Goal: Task Accomplishment & Management: Use online tool/utility

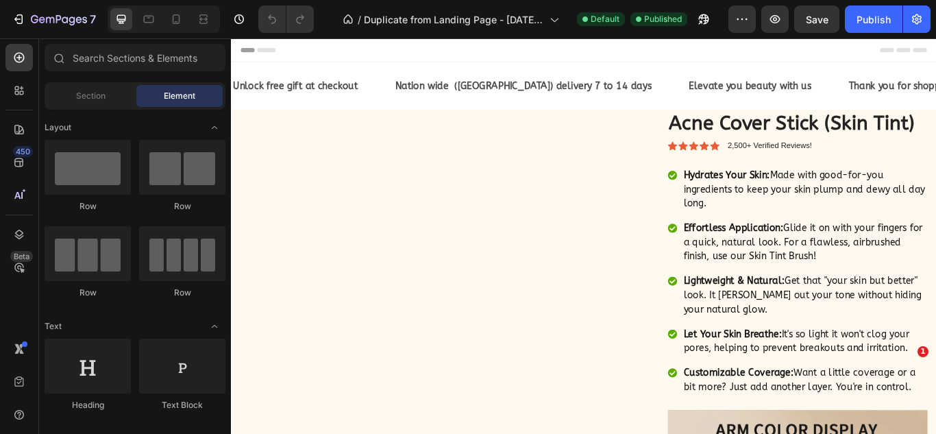
radio input "false"
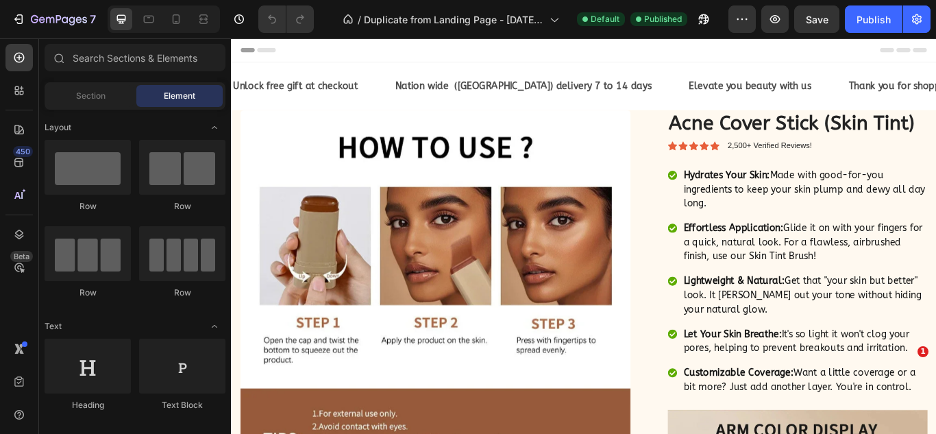
radio input "false"
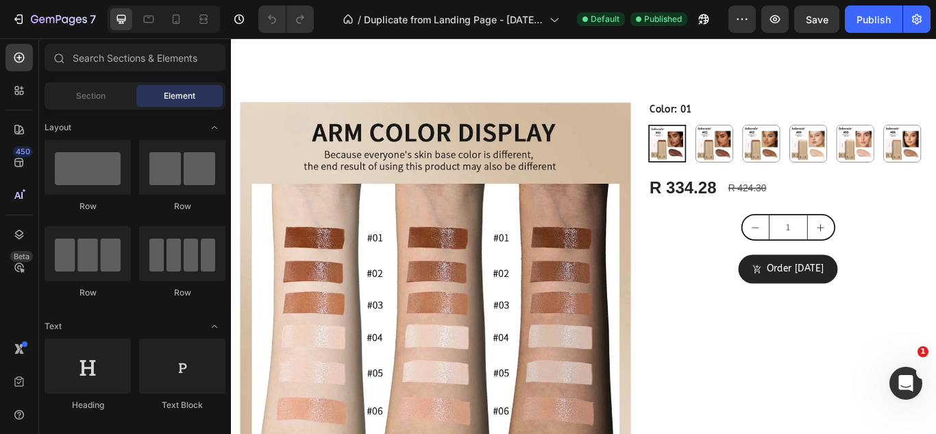
scroll to position [2872, 0]
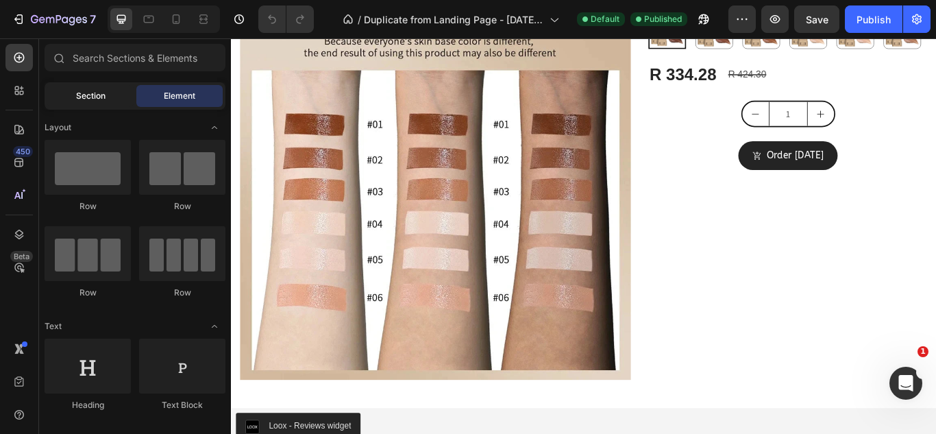
click at [101, 99] on span "Section" at bounding box center [90, 96] width 29 height 12
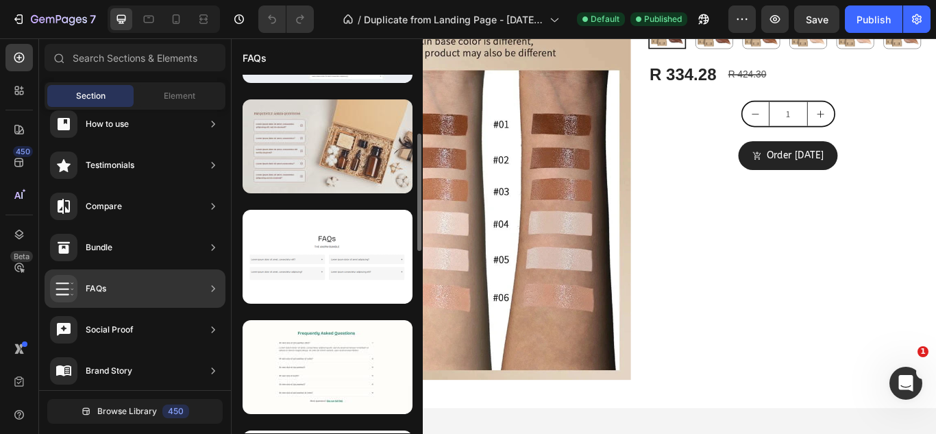
scroll to position [195, 0]
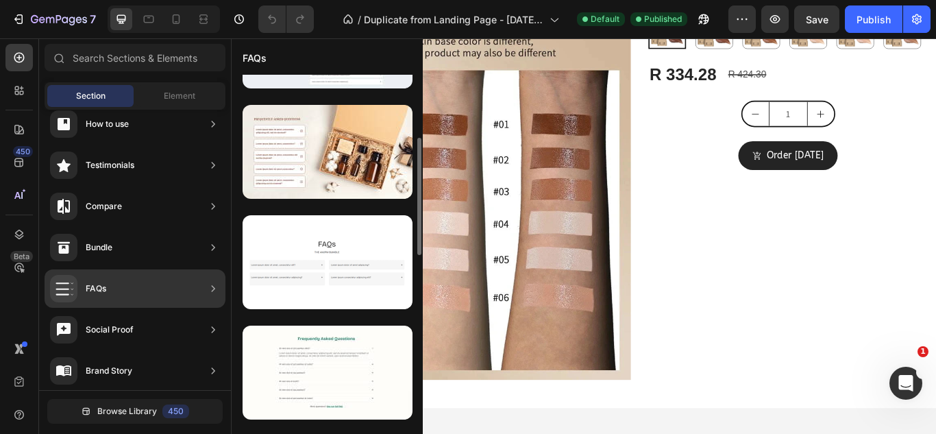
drag, startPoint x: 367, startPoint y: 380, endPoint x: 239, endPoint y: 365, distance: 129.0
click at [239, 365] on div at bounding box center [327, 427] width 191 height 1095
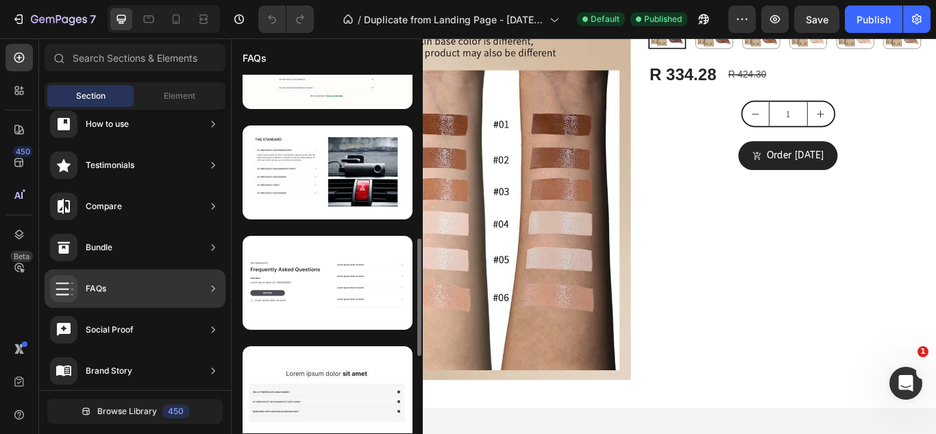
scroll to position [504, 0]
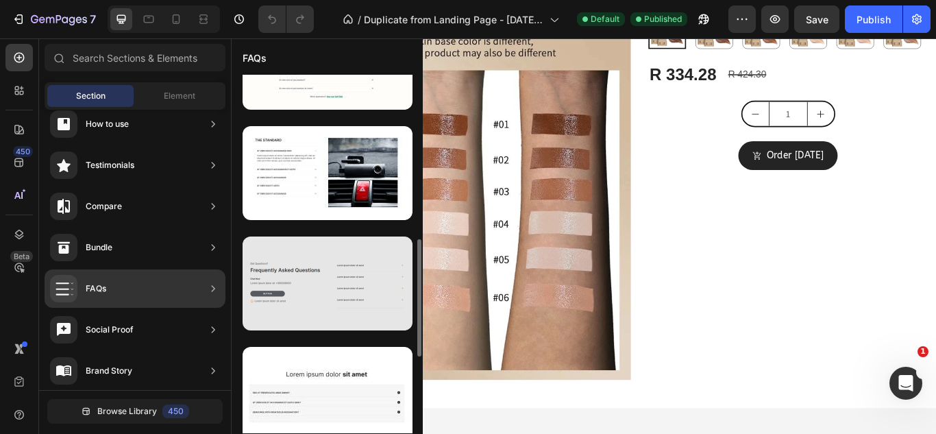
drag, startPoint x: 323, startPoint y: 321, endPoint x: 281, endPoint y: 311, distance: 43.6
click at [281, 311] on div at bounding box center [328, 283] width 170 height 94
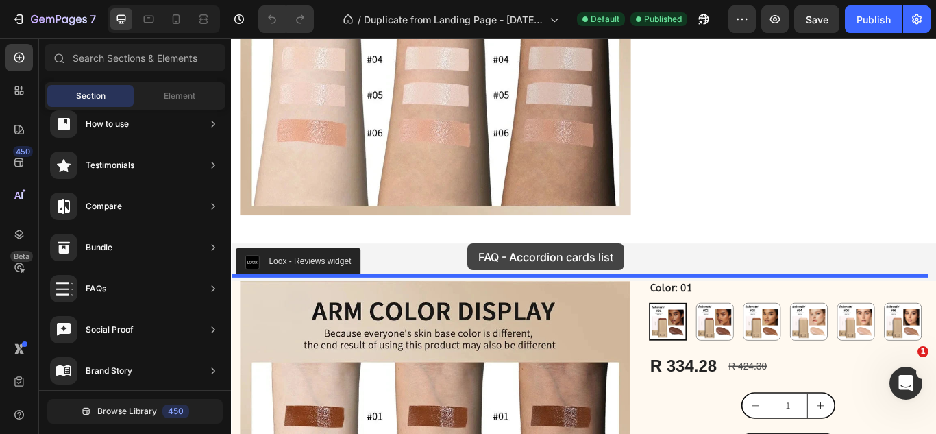
scroll to position [3069, 0]
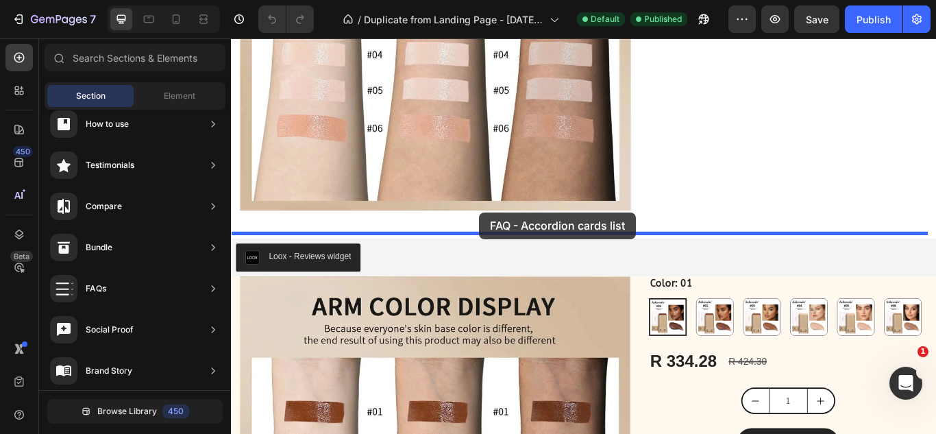
drag, startPoint x: 561, startPoint y: 288, endPoint x: 520, endPoint y: 241, distance: 62.1
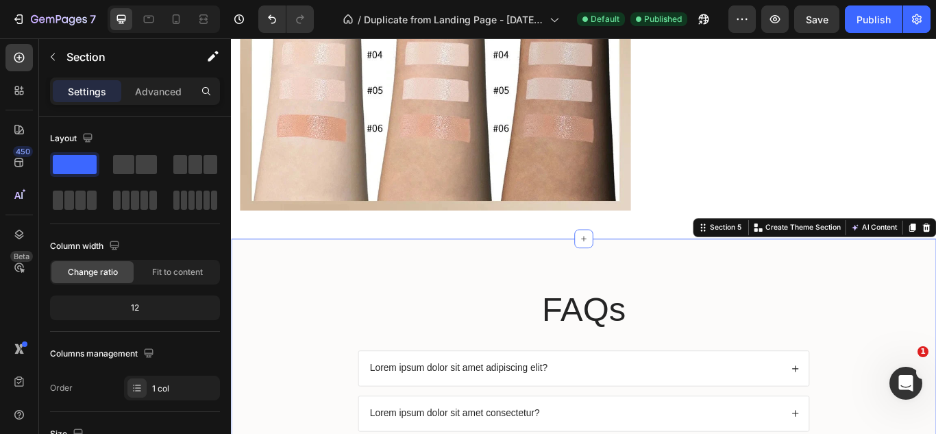
scroll to position [3249, 0]
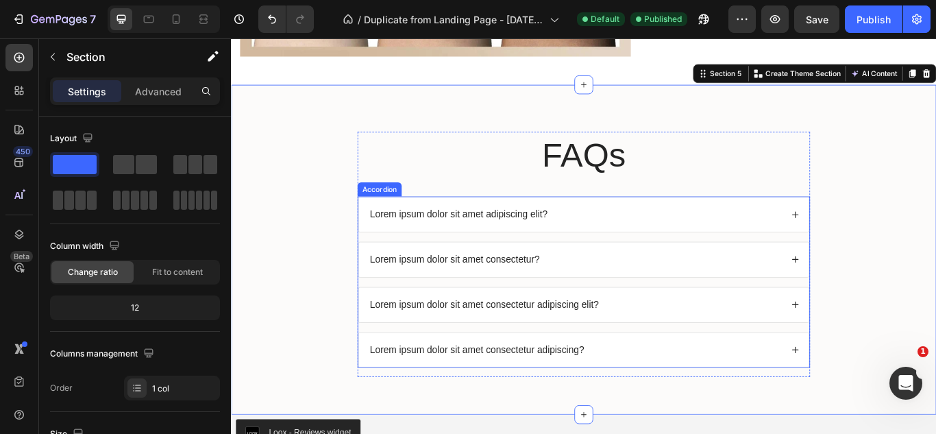
click at [884, 241] on icon at bounding box center [889, 244] width 10 height 10
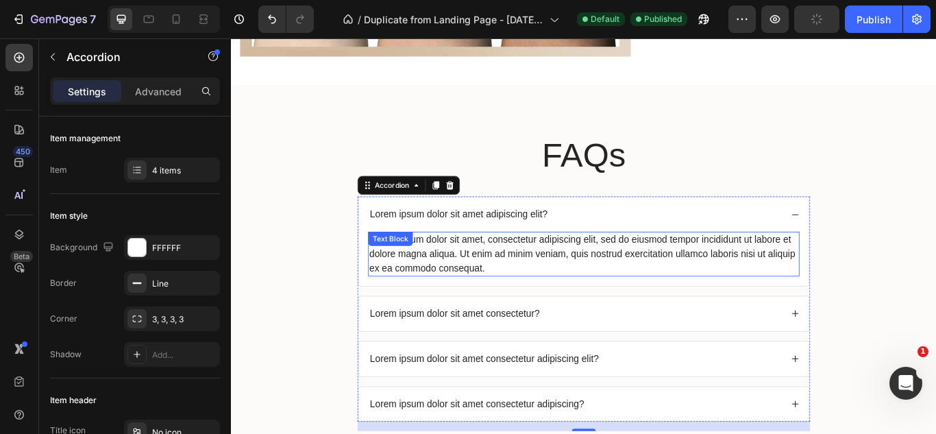
click at [709, 284] on div "Lorem ipsum dolor sit amet, consectetur adipiscing elit, sed do eiusmod tempor …" at bounding box center [642, 290] width 503 height 52
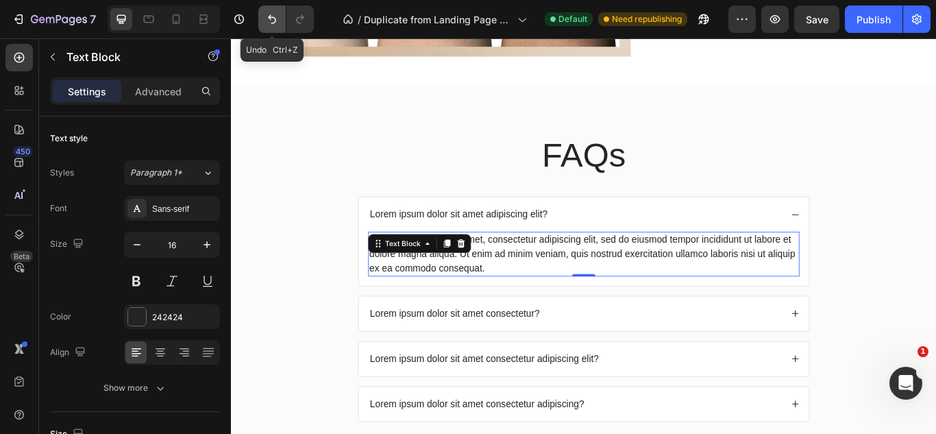
click at [273, 21] on icon "Undo/Redo" at bounding box center [272, 19] width 14 height 14
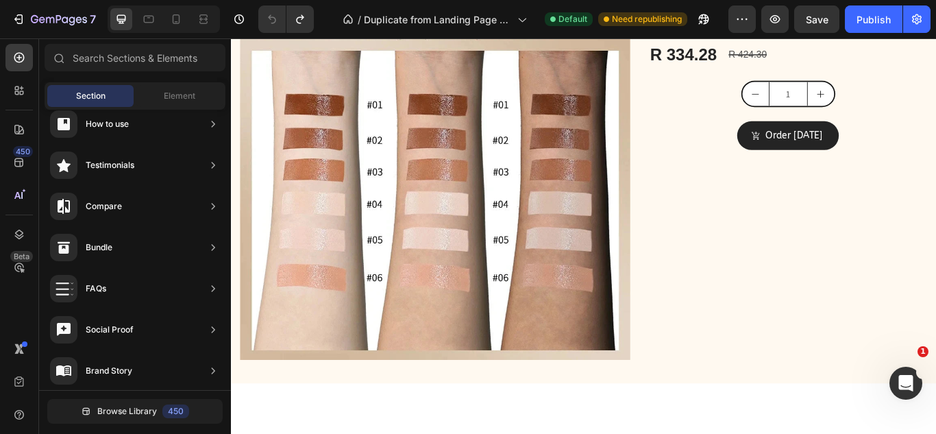
scroll to position [2047, 0]
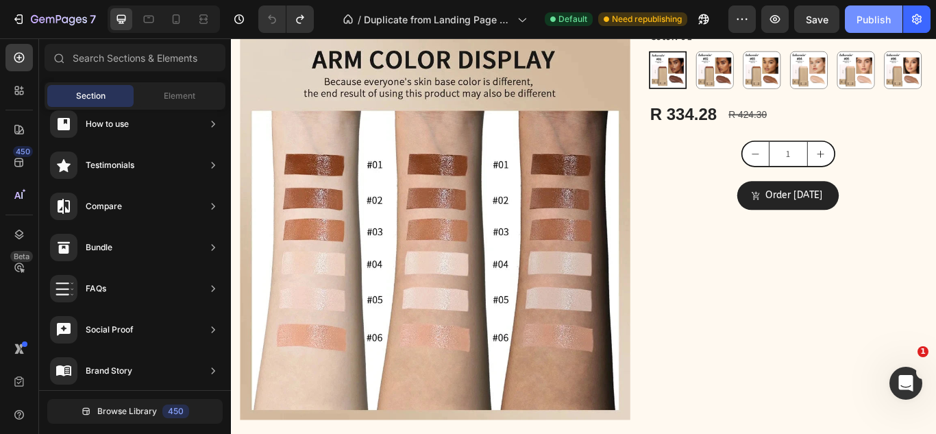
click at [869, 24] on div "Publish" at bounding box center [874, 19] width 34 height 14
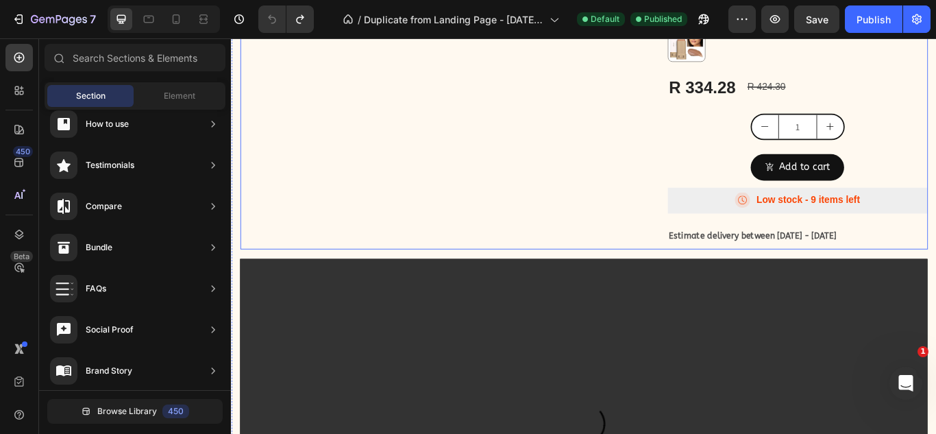
scroll to position [846, 0]
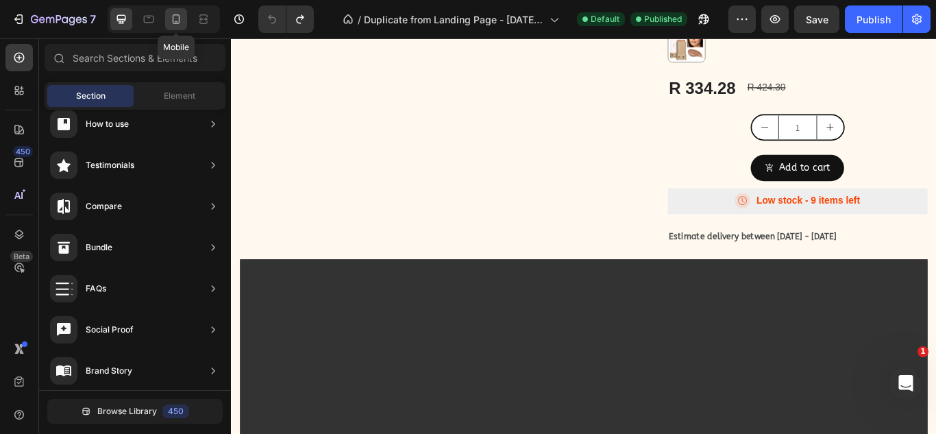
click at [187, 21] on div at bounding box center [176, 19] width 22 height 22
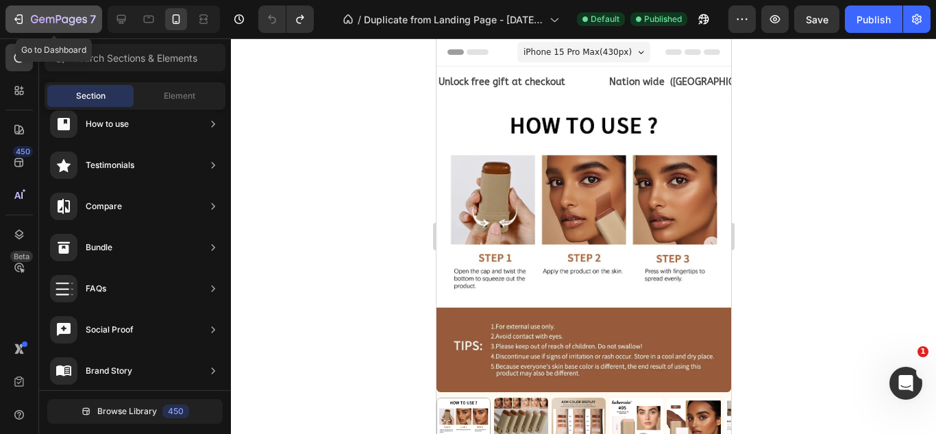
click at [69, 16] on icon "button" at bounding box center [59, 20] width 56 height 12
